Goal: Information Seeking & Learning: Find specific fact

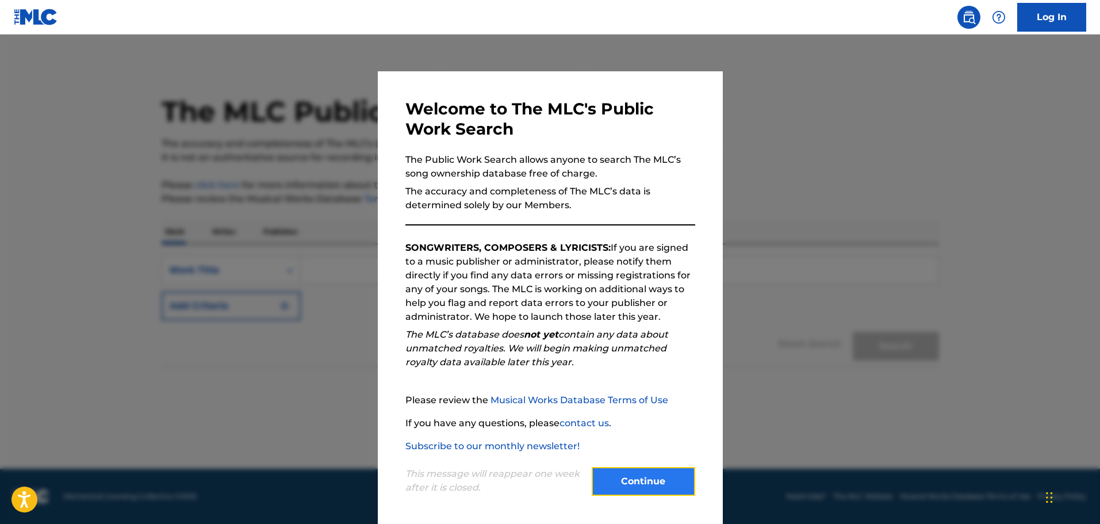
click at [634, 487] on button "Continue" at bounding box center [644, 481] width 104 height 29
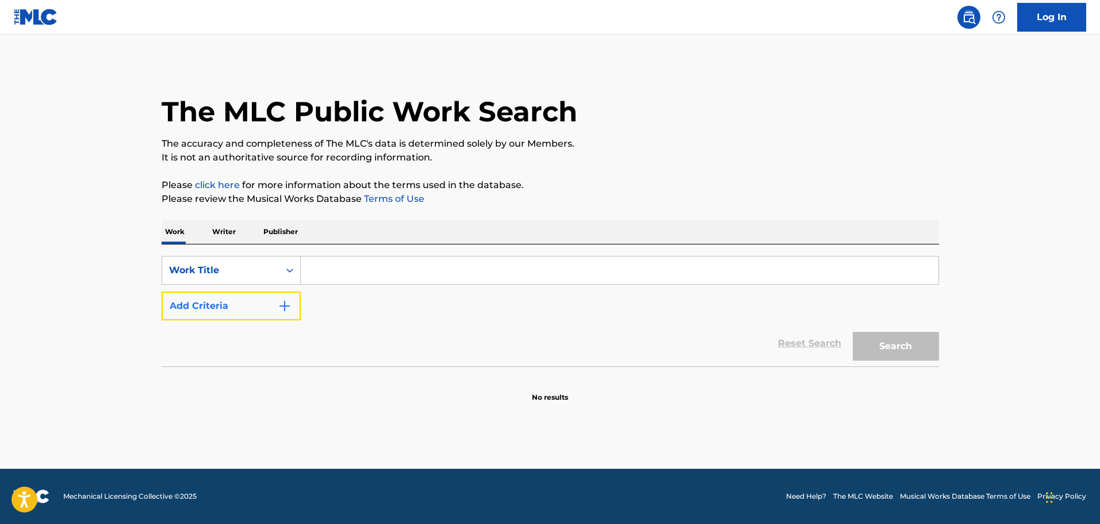
click at [284, 305] on img "Search Form" at bounding box center [285, 306] width 14 height 14
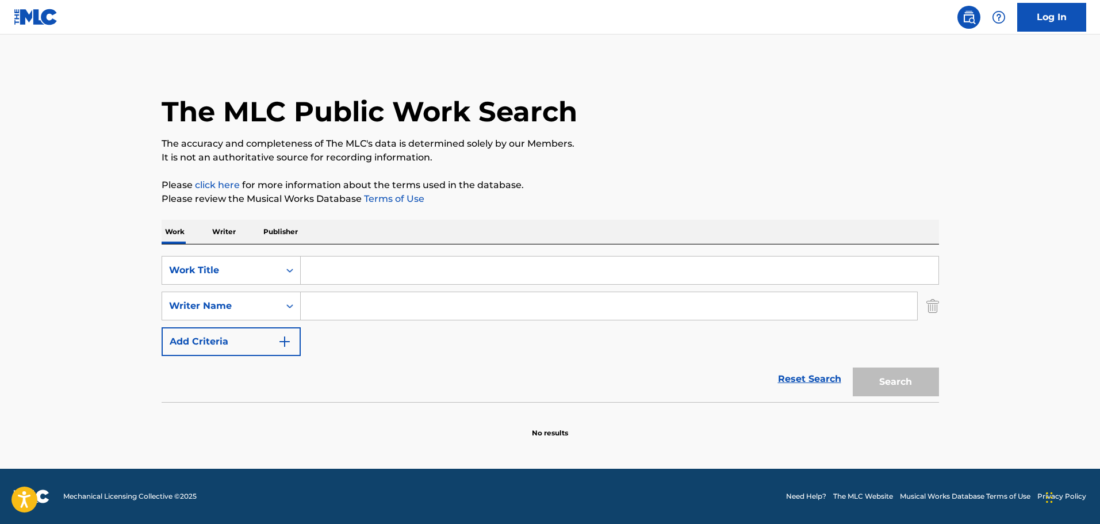
click at [311, 305] on input "Search Form" at bounding box center [609, 306] width 617 height 28
paste input "(C) [PERSON_NAME] [PERSON_NAME]"
drag, startPoint x: 381, startPoint y: 308, endPoint x: 229, endPoint y: 284, distance: 154.4
click at [231, 287] on div "SearchWithCriteria5654abd9-7c09-4fab-a60a-05963fd7ecf4 Work Title SearchWithCri…" at bounding box center [551, 306] width 778 height 100
type input "[PERSON_NAME]"
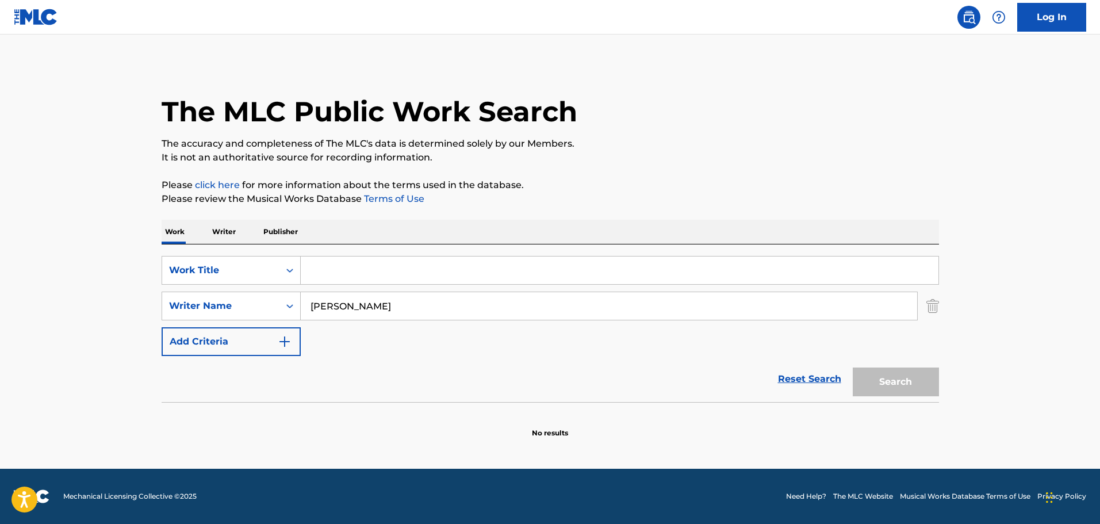
click at [405, 271] on input "Search Form" at bounding box center [620, 270] width 638 height 28
click at [853, 367] on button "Search" at bounding box center [896, 381] width 86 height 29
click at [917, 385] on button "Search" at bounding box center [896, 381] width 86 height 29
click at [364, 274] on input "Earth" at bounding box center [620, 270] width 638 height 28
type input "Earth Hymn"
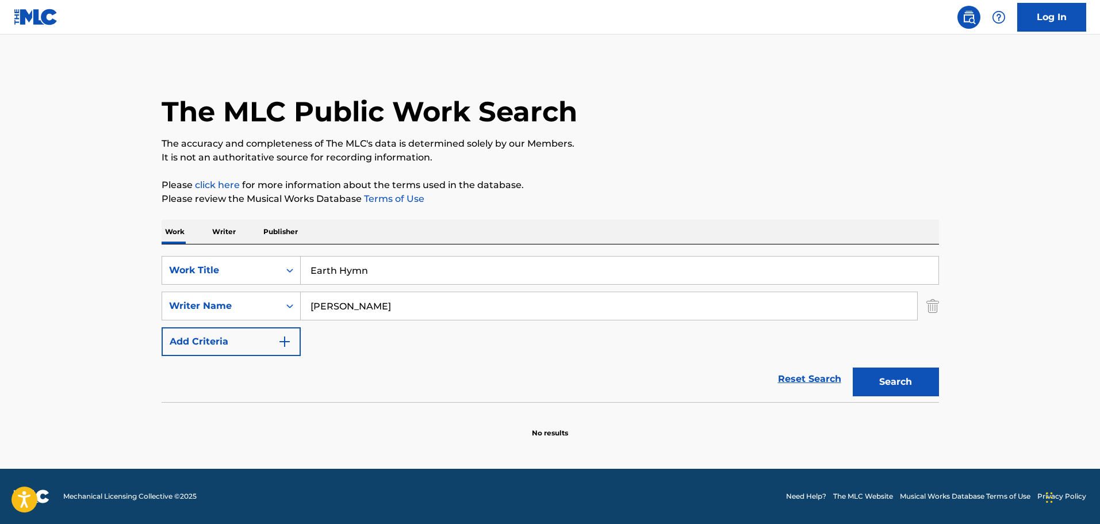
click at [853, 367] on button "Search" at bounding box center [896, 381] width 86 height 29
click at [906, 382] on button "Search" at bounding box center [896, 381] width 86 height 29
click at [929, 305] on img "Search Form" at bounding box center [932, 306] width 13 height 29
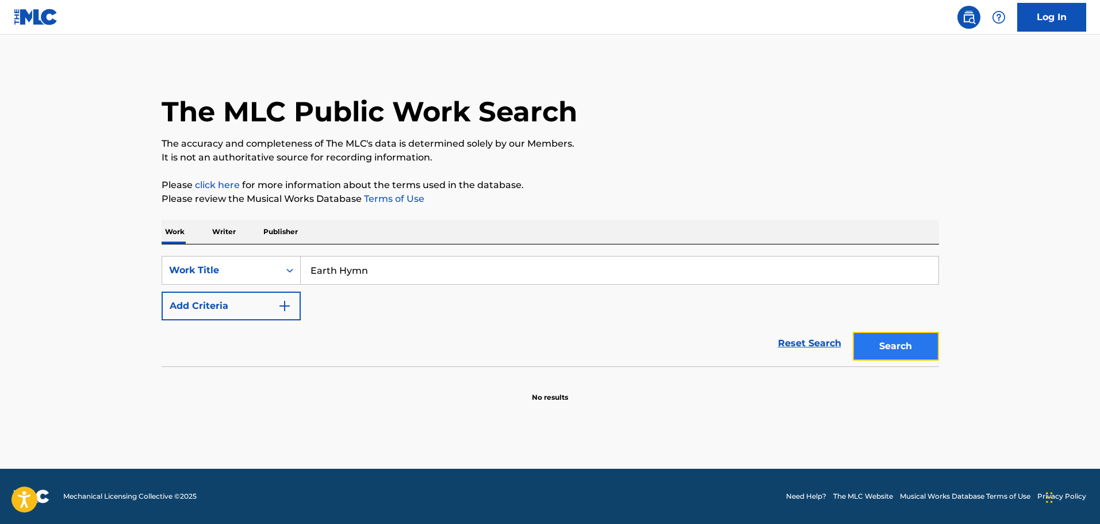
click at [901, 357] on button "Search" at bounding box center [896, 346] width 86 height 29
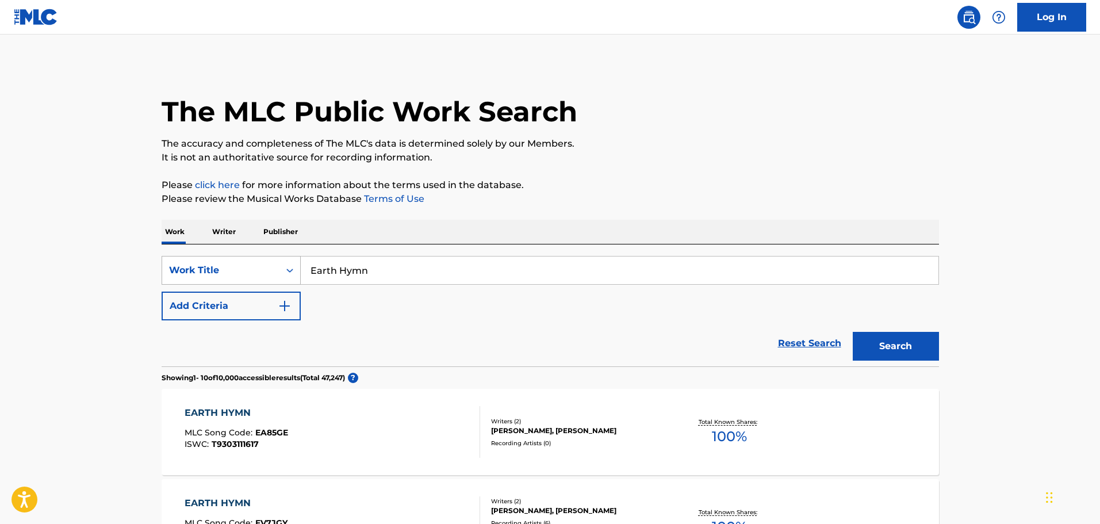
click at [282, 267] on div "Search Form" at bounding box center [289, 270] width 21 height 21
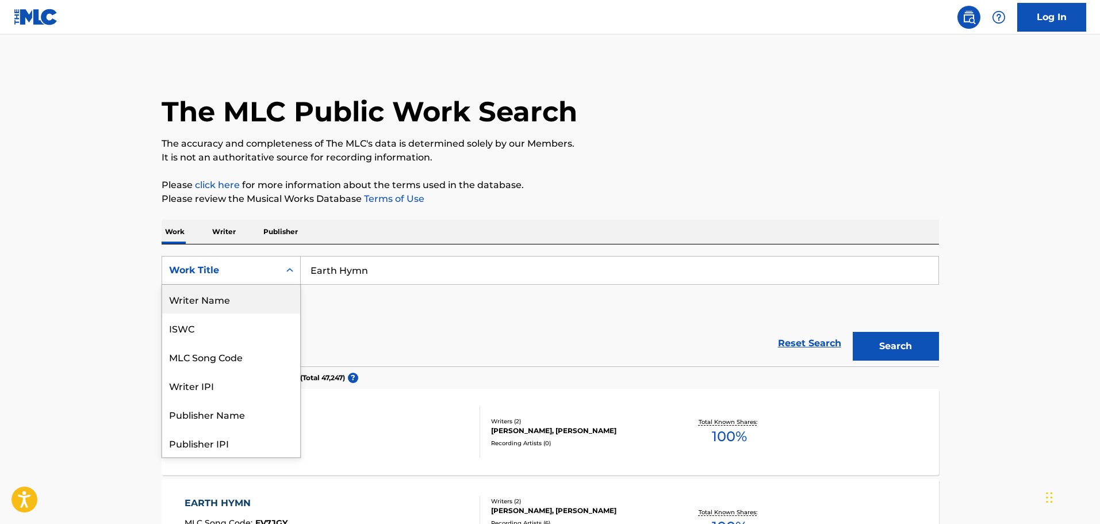
click at [261, 297] on div "Writer Name" at bounding box center [231, 299] width 138 height 29
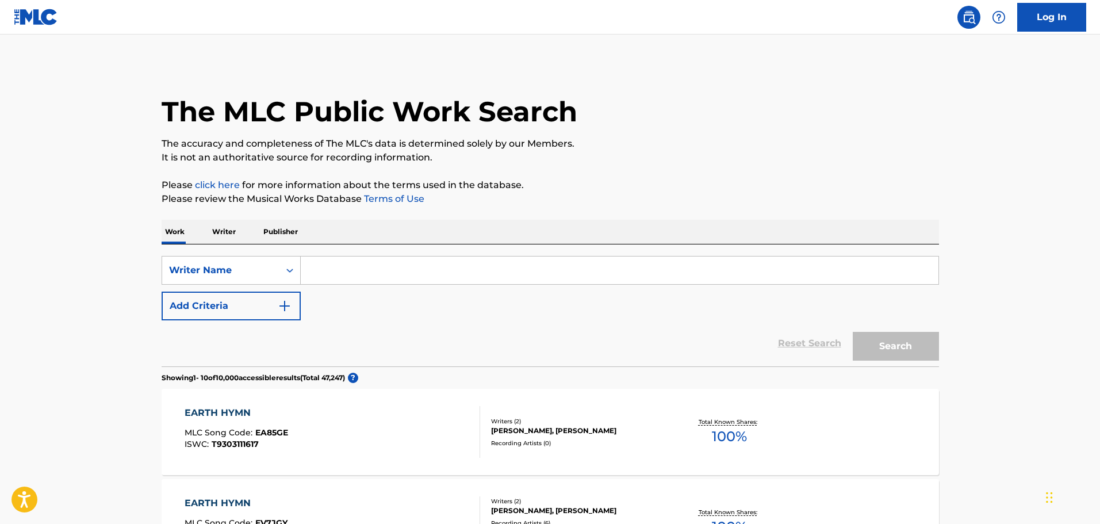
click at [333, 279] on input "Search Form" at bounding box center [620, 270] width 638 height 28
paste input "(C) [PERSON_NAME] [PERSON_NAME]"
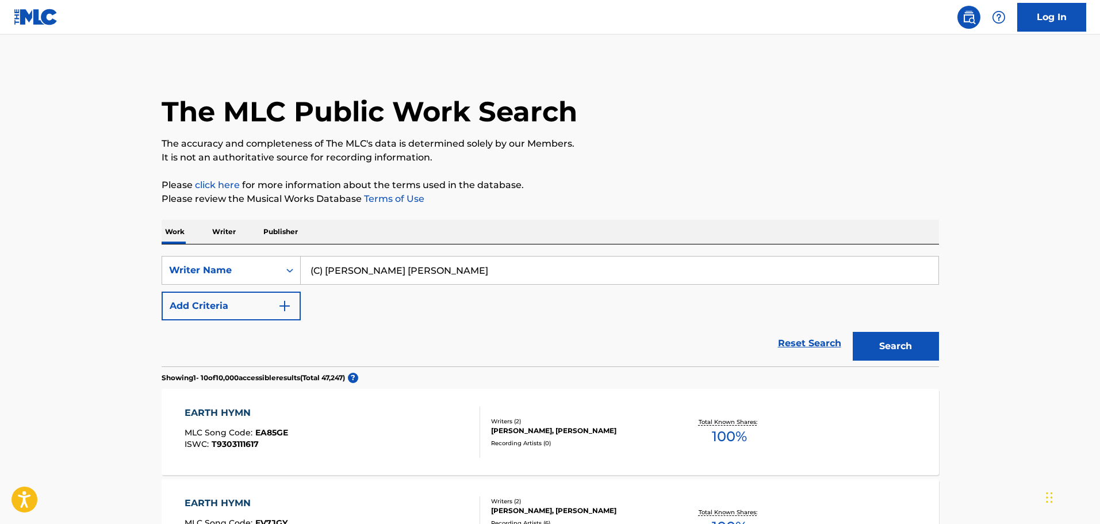
click at [326, 270] on input "(C) [PERSON_NAME] [PERSON_NAME]" at bounding box center [620, 270] width 638 height 28
type input "[PERSON_NAME] [PERSON_NAME]"
click at [891, 353] on button "Search" at bounding box center [896, 346] width 86 height 29
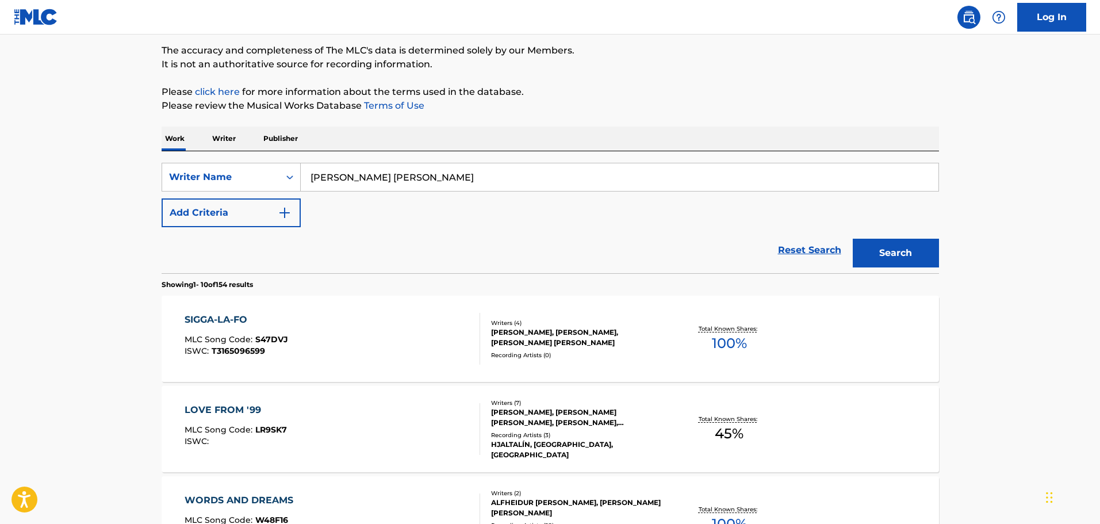
scroll to position [173, 0]
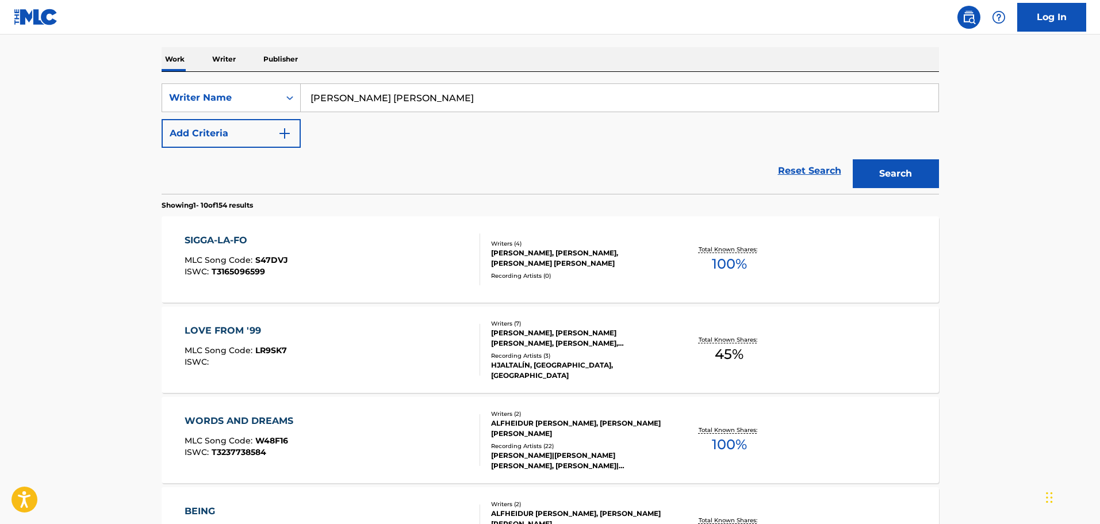
click at [534, 261] on div "[PERSON_NAME], [PERSON_NAME], [PERSON_NAME] [PERSON_NAME]" at bounding box center [578, 258] width 174 height 21
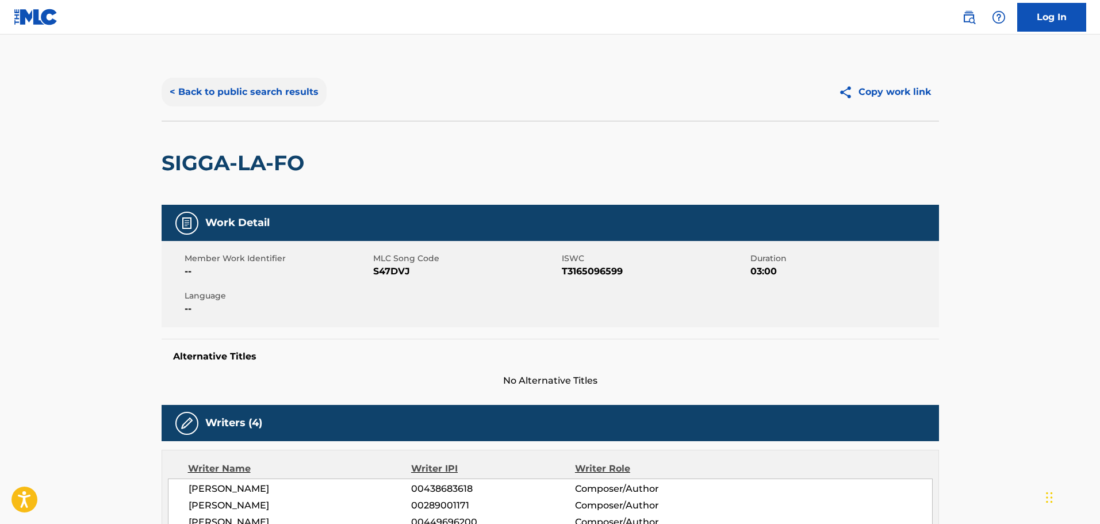
click at [202, 96] on button "< Back to public search results" at bounding box center [244, 92] width 165 height 29
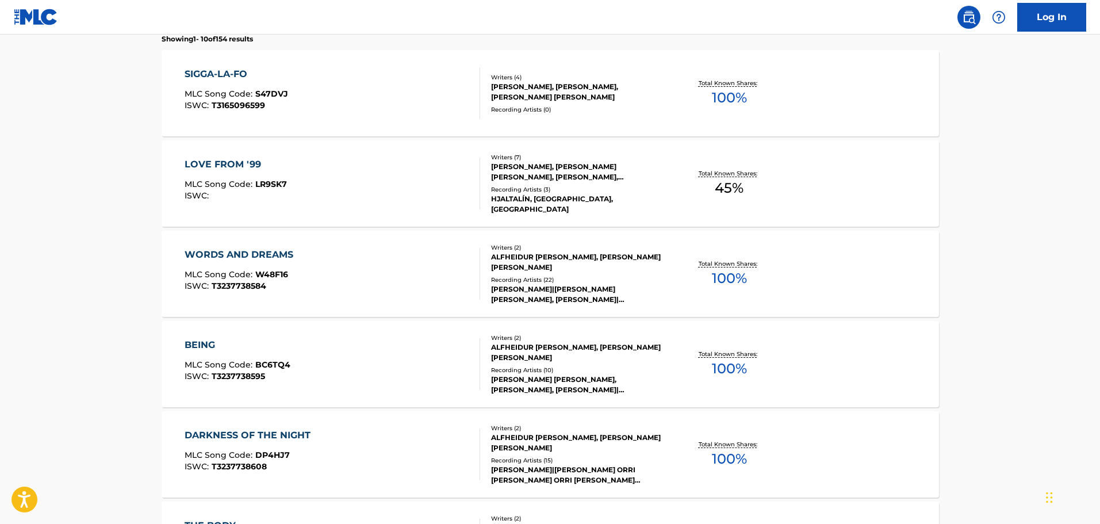
scroll to position [345, 0]
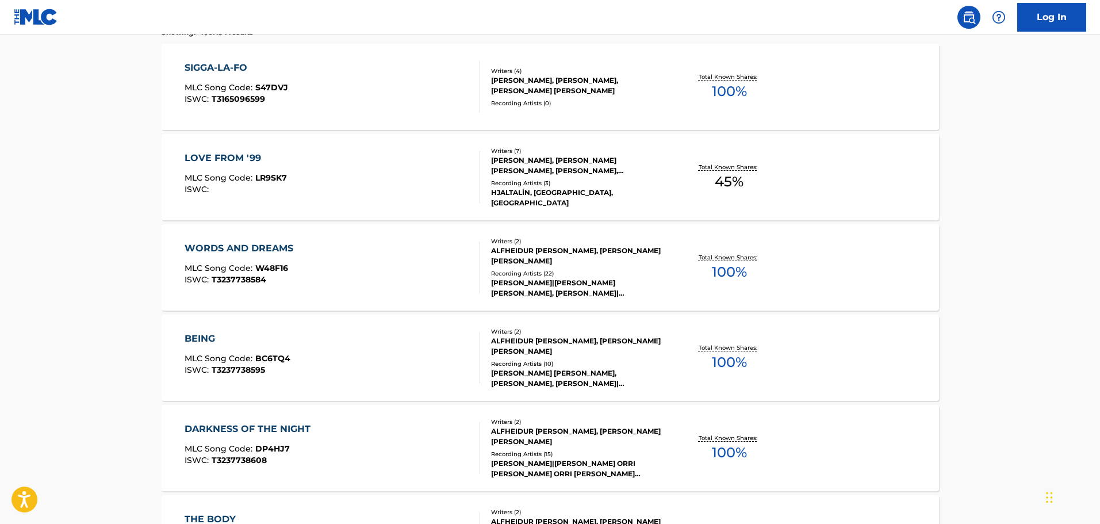
click at [531, 278] on div "[PERSON_NAME]|[PERSON_NAME] [PERSON_NAME], [PERSON_NAME]|[PERSON_NAME] ORRI [PE…" at bounding box center [578, 288] width 174 height 21
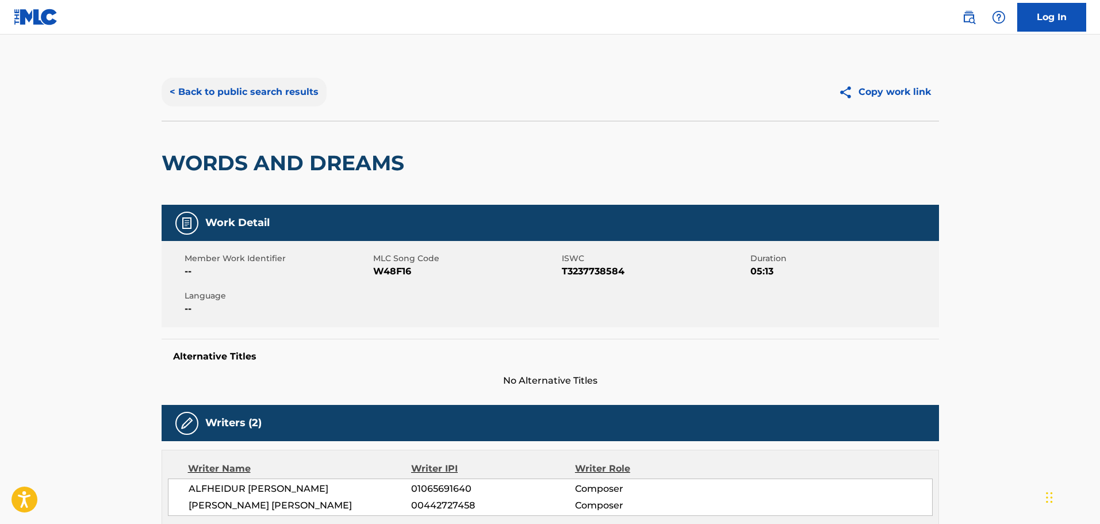
click at [220, 104] on button "< Back to public search results" at bounding box center [244, 92] width 165 height 29
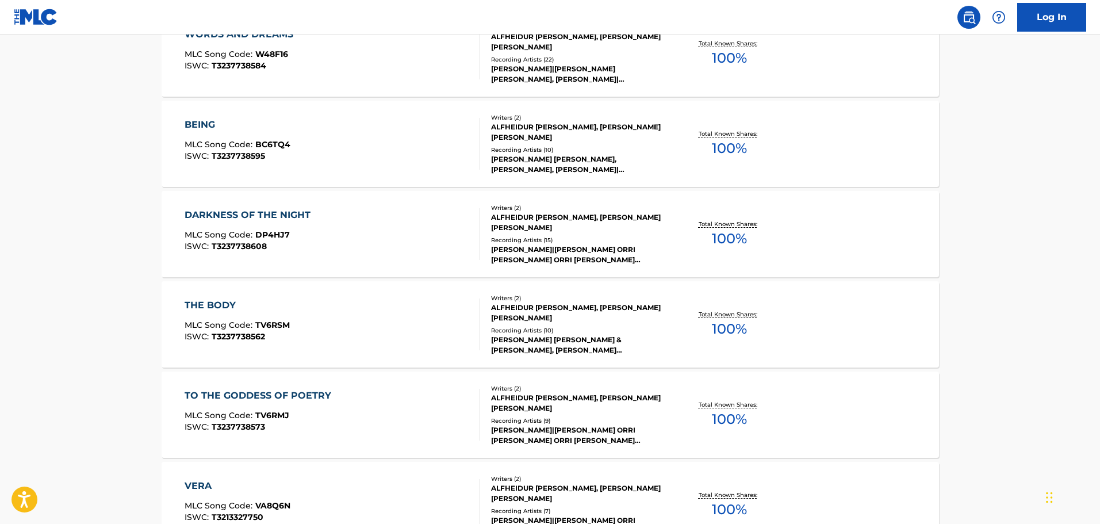
scroll to position [778, 0]
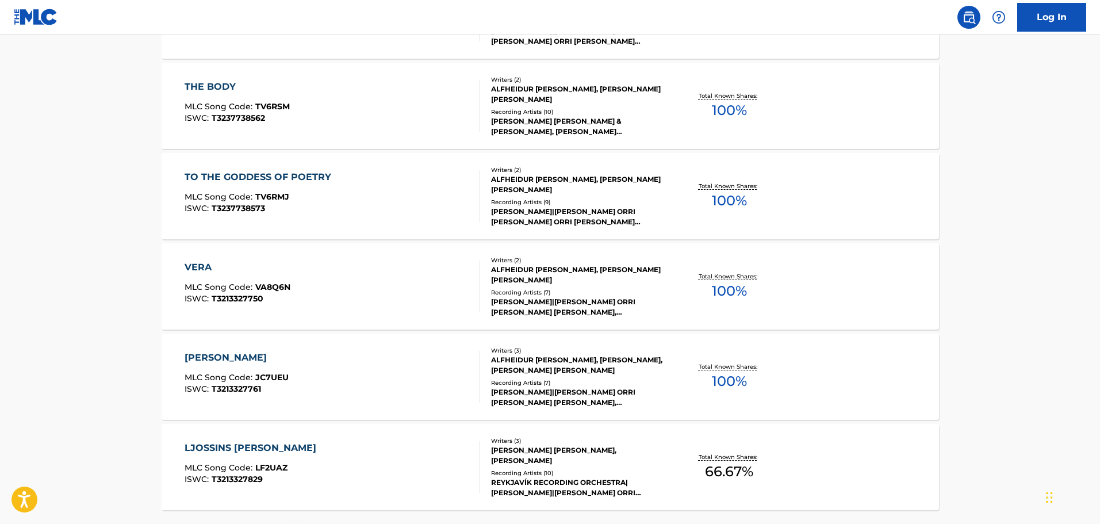
click at [553, 384] on div "Recording Artists ( 7 )" at bounding box center [578, 382] width 174 height 9
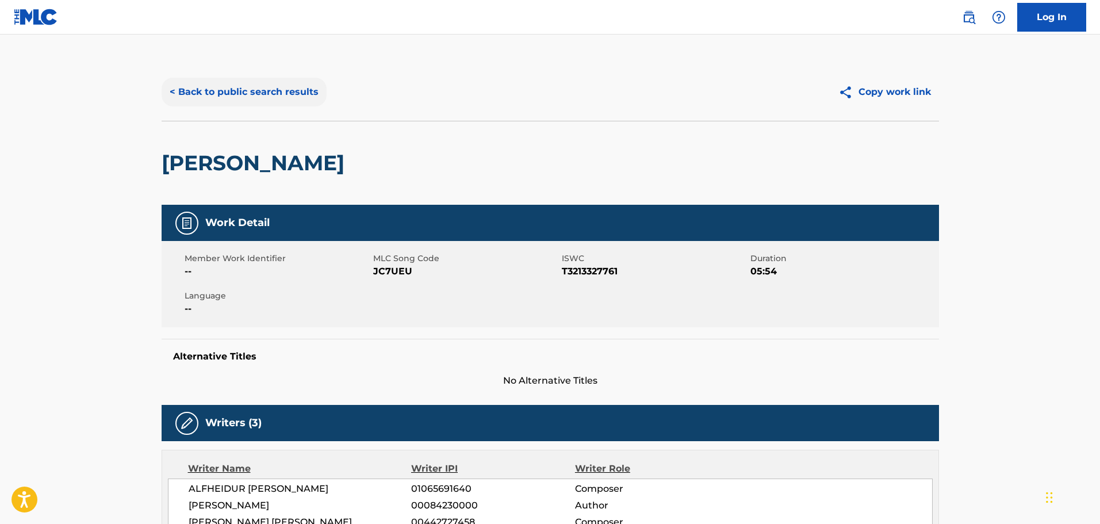
click at [277, 93] on button "< Back to public search results" at bounding box center [244, 92] width 165 height 29
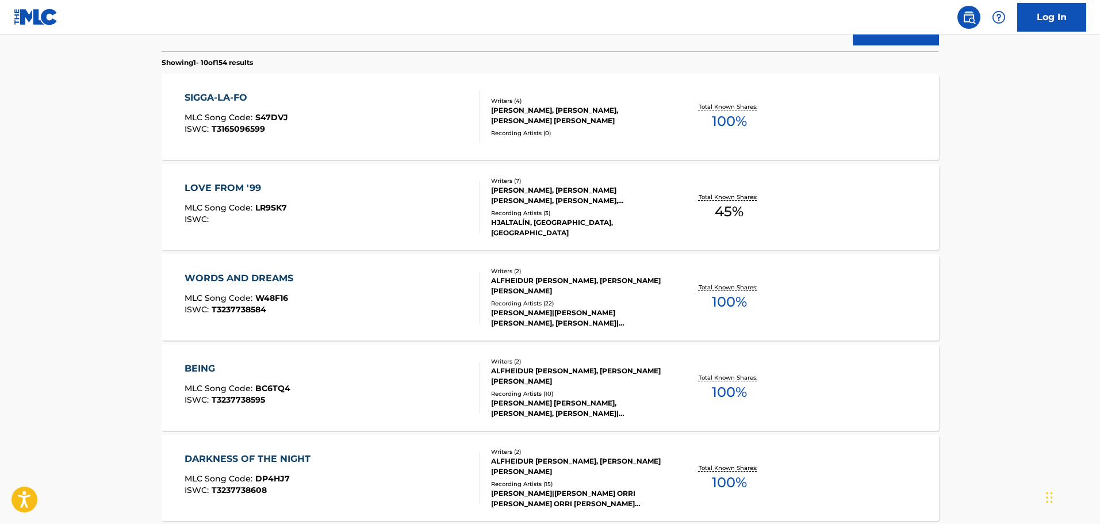
scroll to position [403, 0]
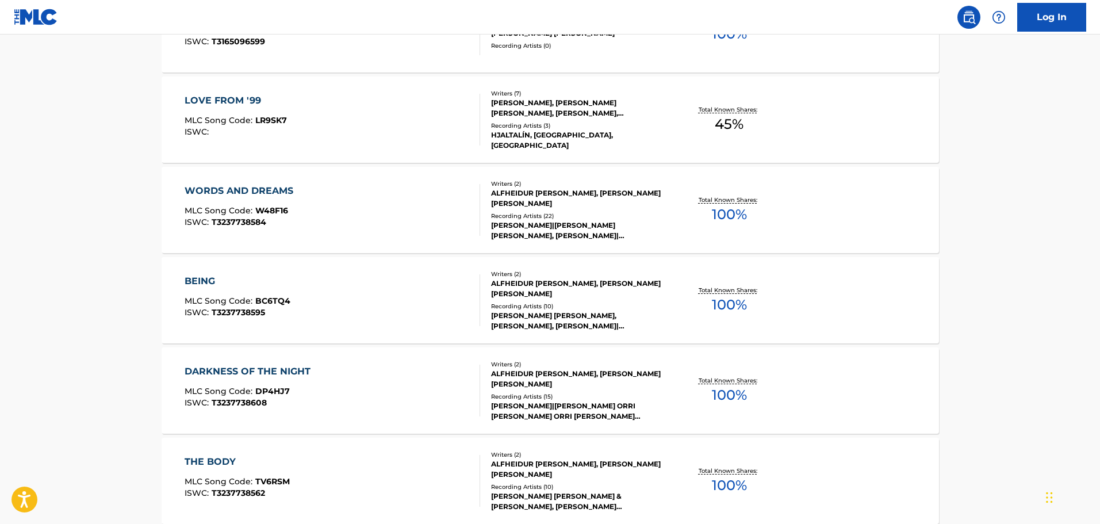
click at [573, 380] on div "ALFHEIDUR [PERSON_NAME], [PERSON_NAME] [PERSON_NAME]" at bounding box center [578, 379] width 174 height 21
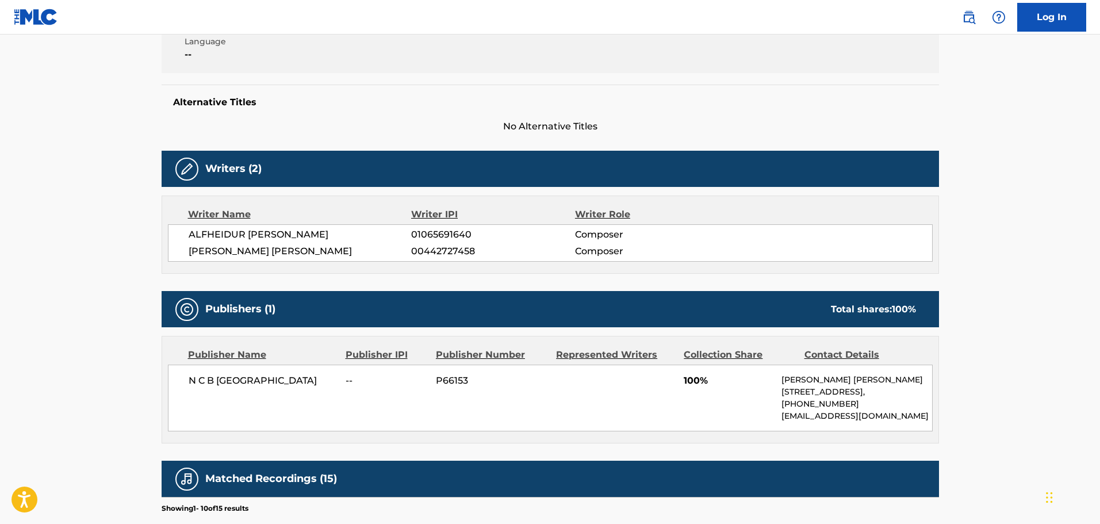
scroll to position [403, 0]
